Goal: Information Seeking & Learning: Learn about a topic

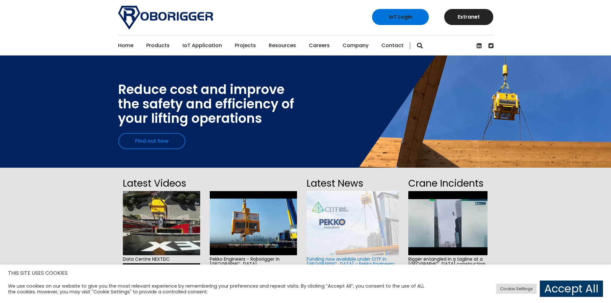
click at [135, 136] on link "Find out how" at bounding box center [151, 141] width 67 height 16
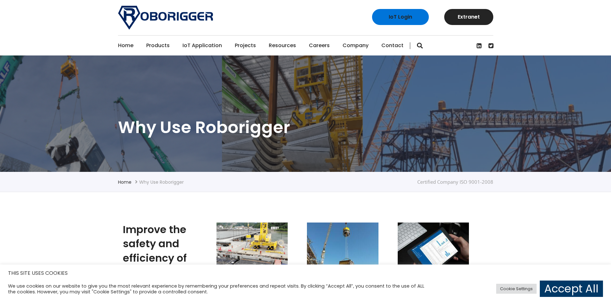
scroll to position [192, 0]
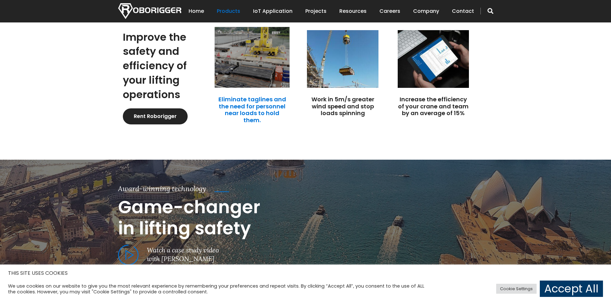
click at [256, 107] on link "Eliminate taglines and the need for personnel near loads to hold them." at bounding box center [252, 109] width 68 height 29
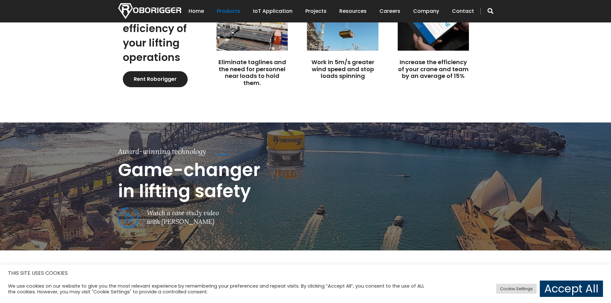
scroll to position [144, 0]
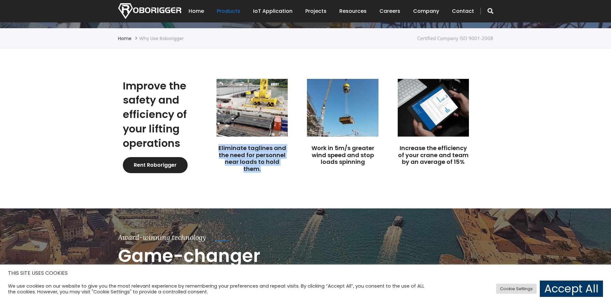
drag, startPoint x: 268, startPoint y: 173, endPoint x: 214, endPoint y: 148, distance: 59.4
click at [214, 148] on div "Eliminate taglines and the need for personnel near loads to hold them." at bounding box center [257, 127] width 90 height 97
copy link "Eliminate taglines and the need for personnel near loads to hold them."
drag, startPoint x: 548, startPoint y: 164, endPoint x: 568, endPoint y: 4, distance: 161.2
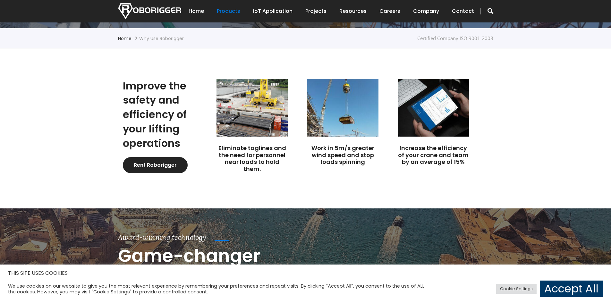
click at [549, 163] on section "Improve the safety and efficiency of your lifting operations Rent Roborigger El…" at bounding box center [305, 128] width 611 height 160
